Goal: Submit feedback/report problem

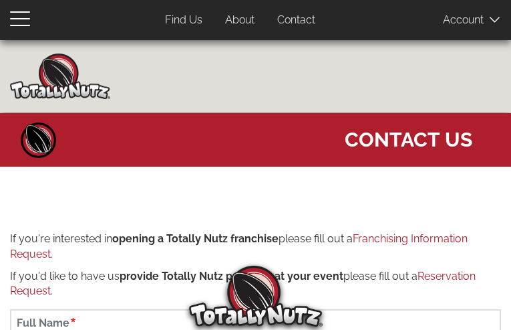
type input "yzmDZhUujNCYcPX"
type input "[EMAIL_ADDRESS][DOMAIN_NAME]"
type input "2170920581"
